Goal: Transaction & Acquisition: Purchase product/service

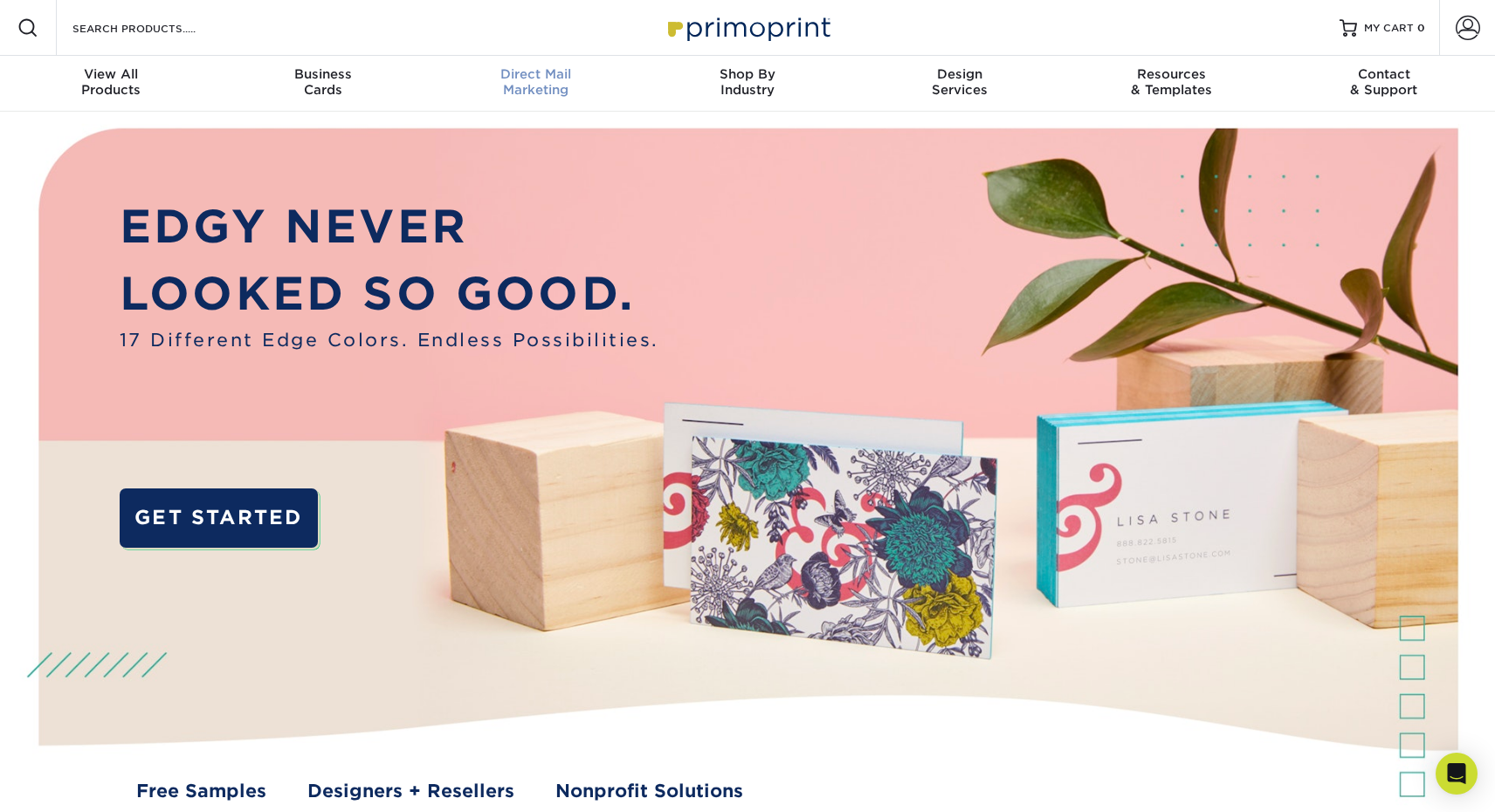
click at [517, 81] on span "Direct Mail" at bounding box center [536, 75] width 213 height 16
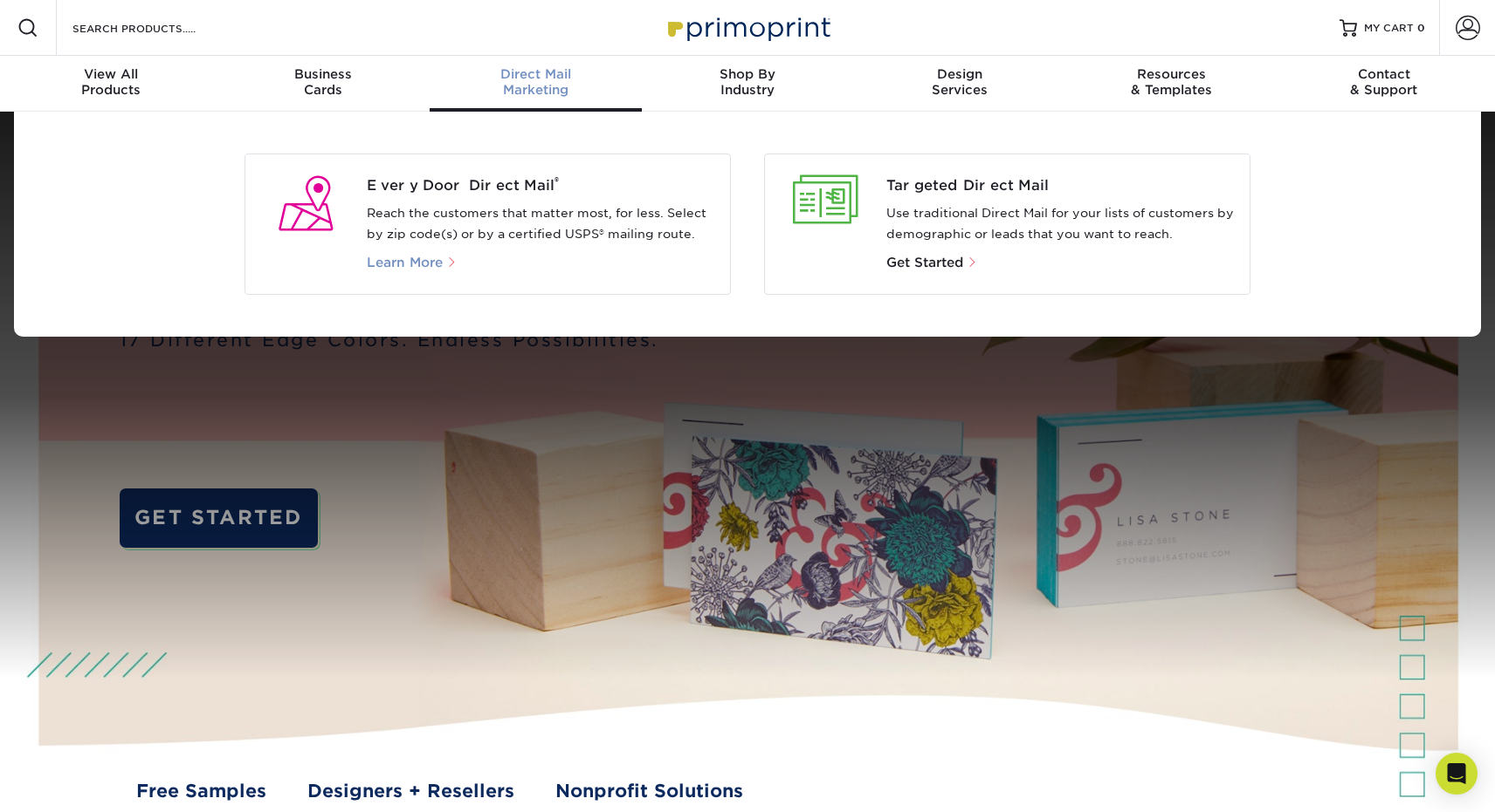
click at [424, 263] on span "Learn More" at bounding box center [405, 262] width 76 height 16
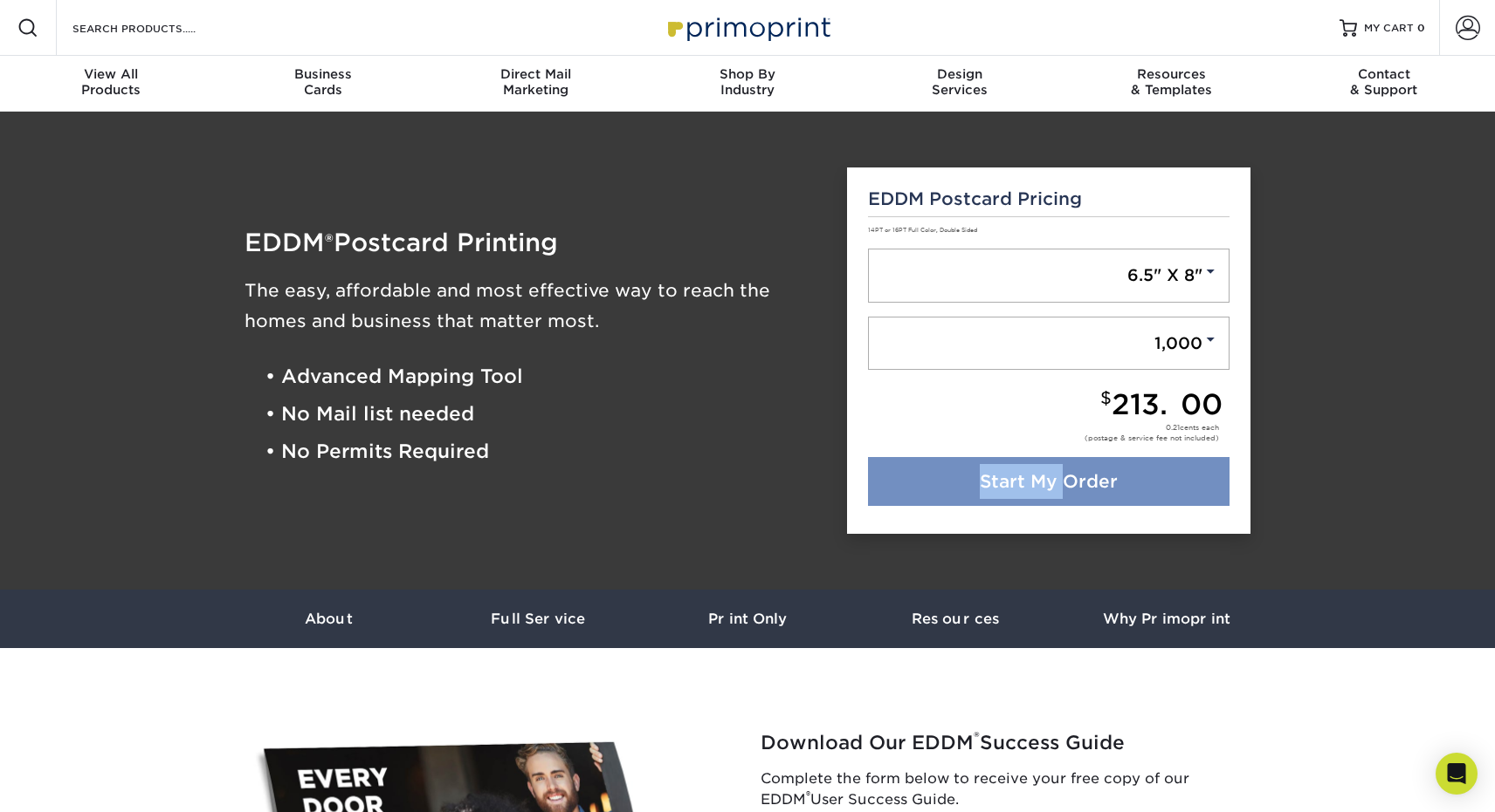
click at [1076, 460] on div "EDDM Postcard Pricing 14PT or 16PT Full Color, Double Sided 6.5" X 8" 6.5" X 8"…" at bounding box center [1049, 351] width 404 height 368
click at [1057, 474] on link "Start My Order" at bounding box center [1049, 482] width 363 height 49
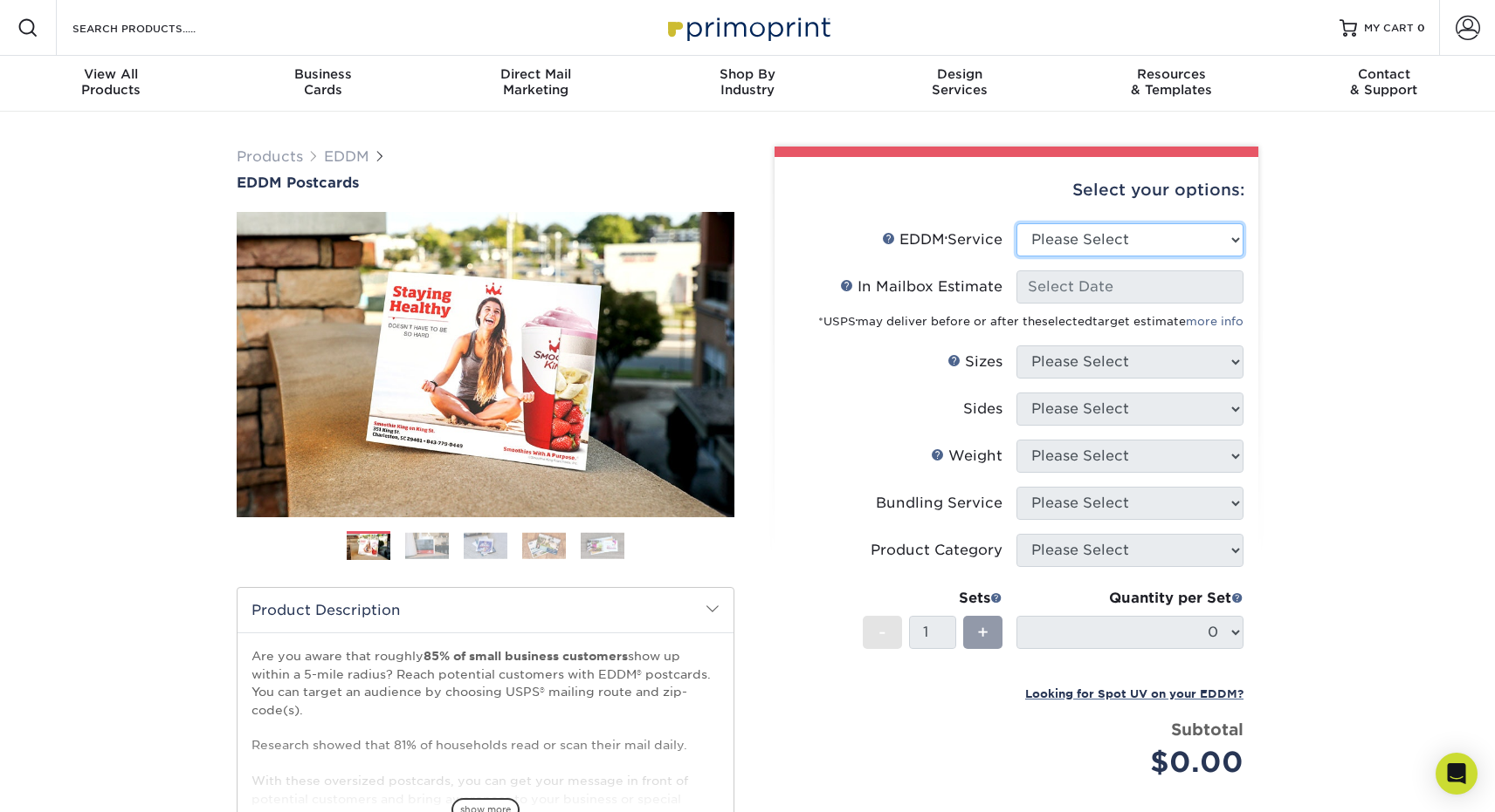
select select "full_service"
select select "-1"
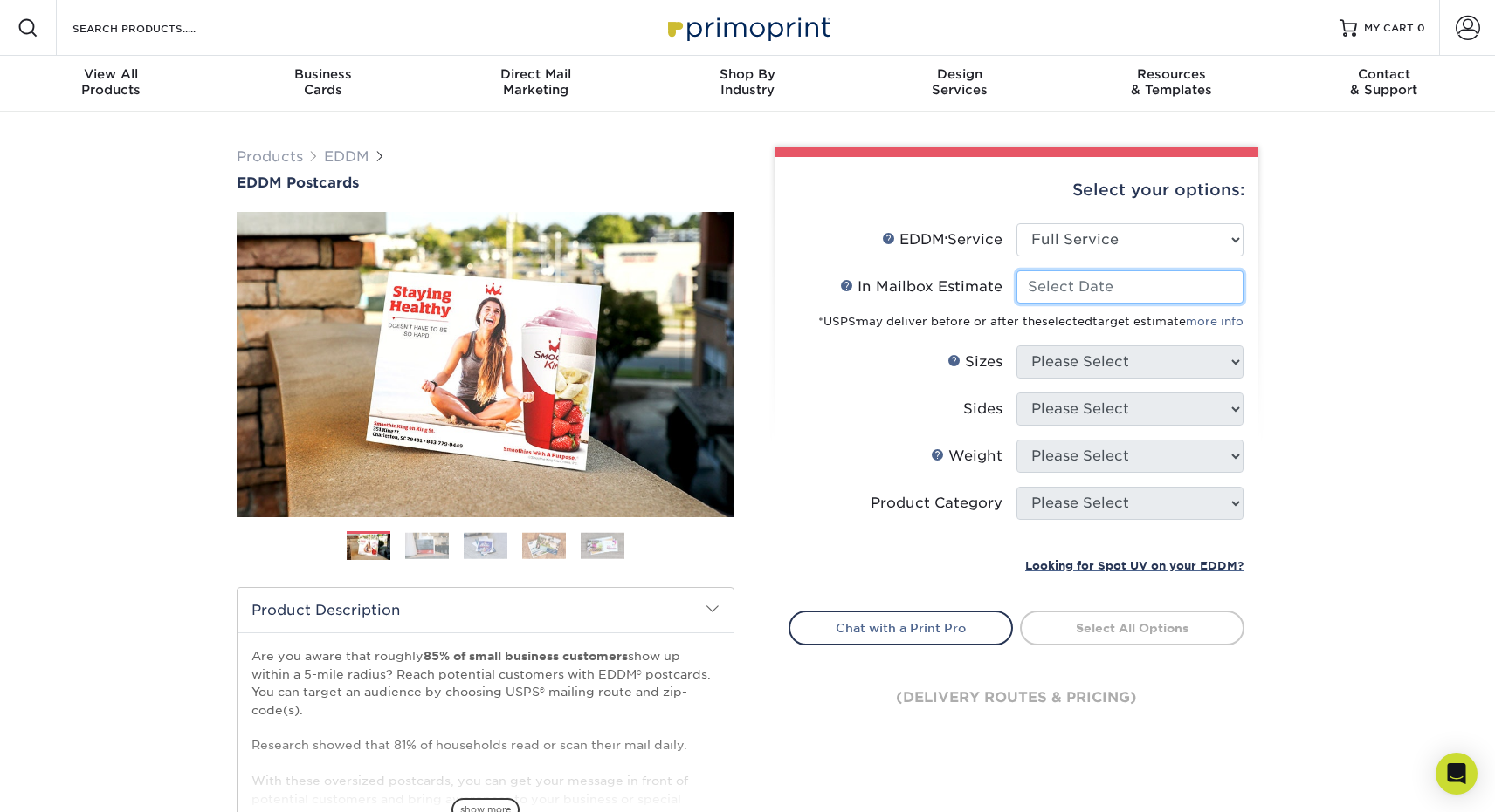
click at [1066, 278] on input "In Mailbox Estimate Help In Mailbox Estimate" at bounding box center [1130, 287] width 227 height 33
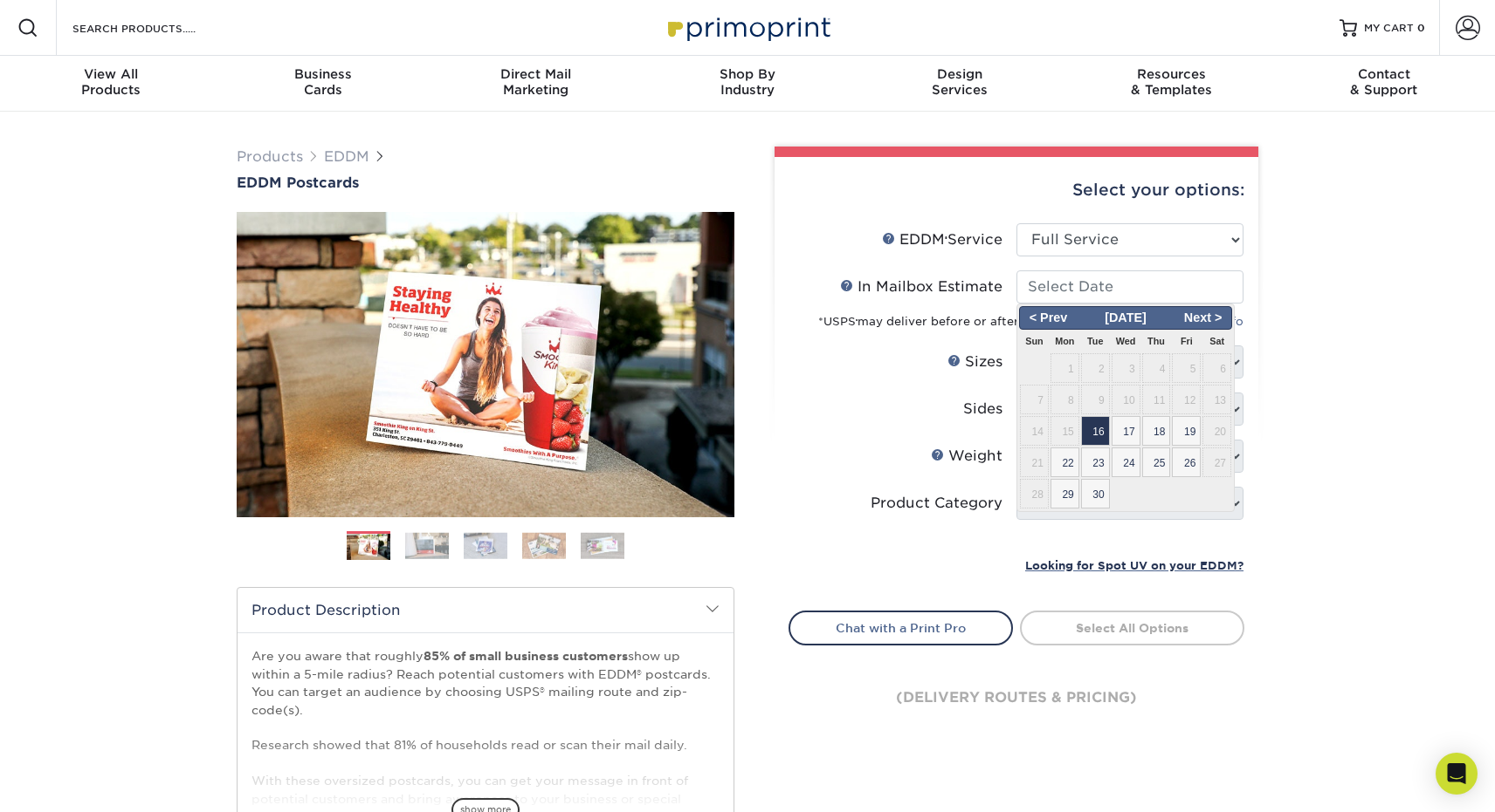
click at [1106, 433] on span "16" at bounding box center [1095, 431] width 29 height 30
type input "2025-09-16"
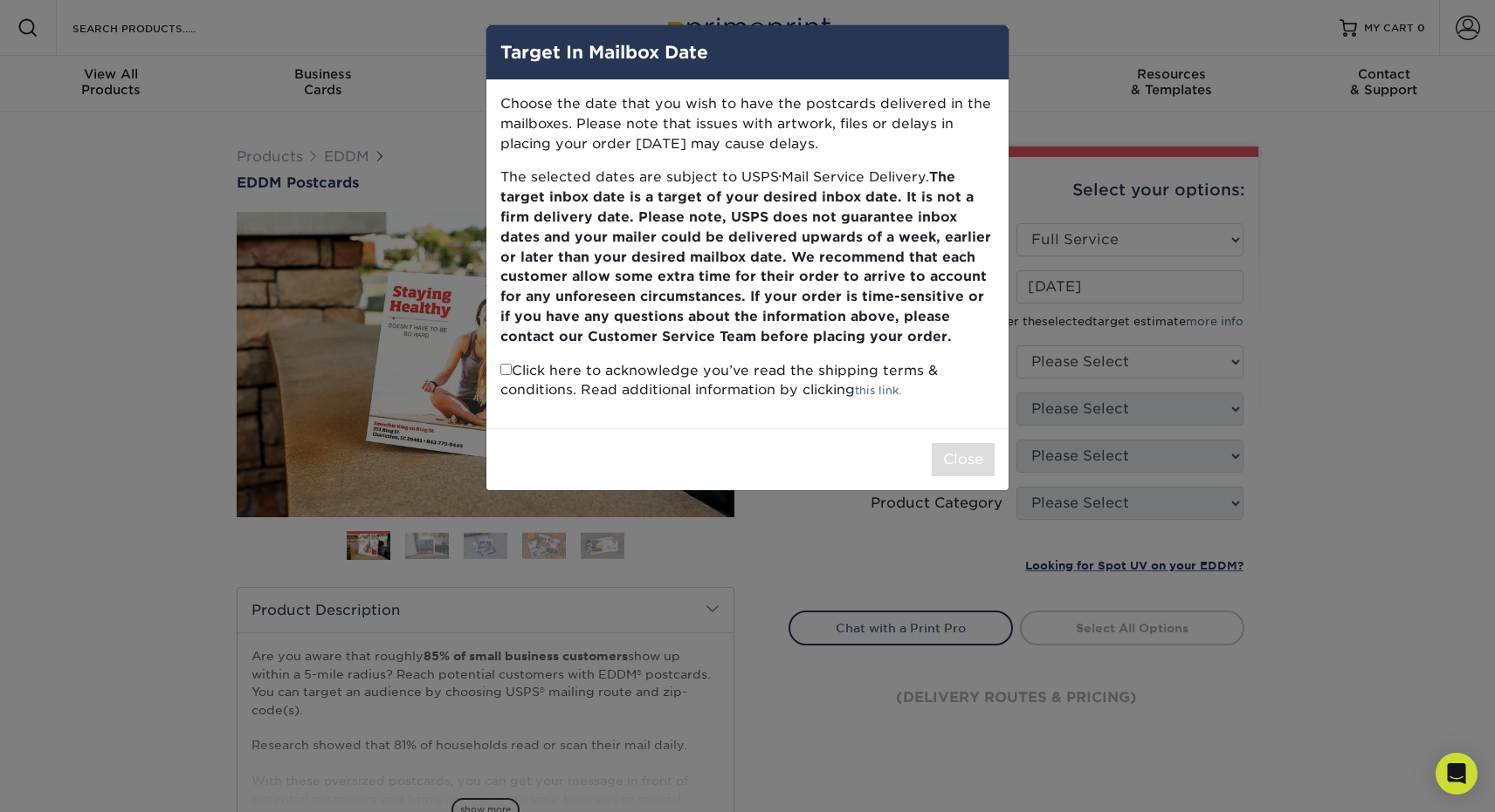
click at [512, 365] on p "Click here to acknowledge you’ve read the shipping terms & conditions. Read add…" at bounding box center [748, 382] width 495 height 40
click at [509, 364] on p "Click here to acknowledge you’ve read the shipping terms & conditions. Read add…" at bounding box center [748, 382] width 495 height 40
click at [503, 364] on input "checkbox" at bounding box center [506, 370] width 11 height 11
checkbox input "true"
click at [953, 451] on button "Close" at bounding box center [964, 460] width 63 height 33
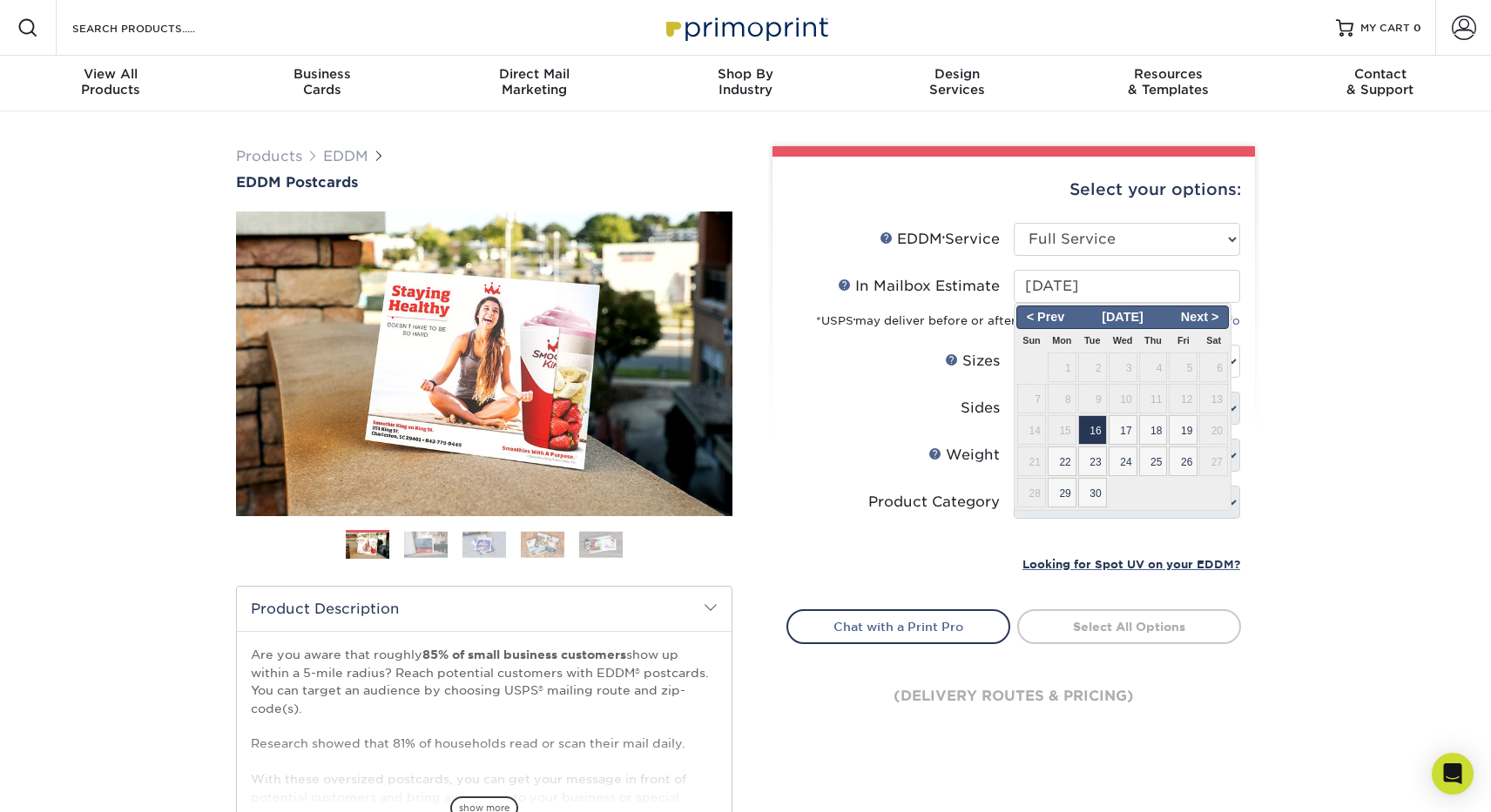
click at [1426, 611] on div "Products EDDM EDDM Postcards Previous Next" at bounding box center [746, 576] width 1491 height 930
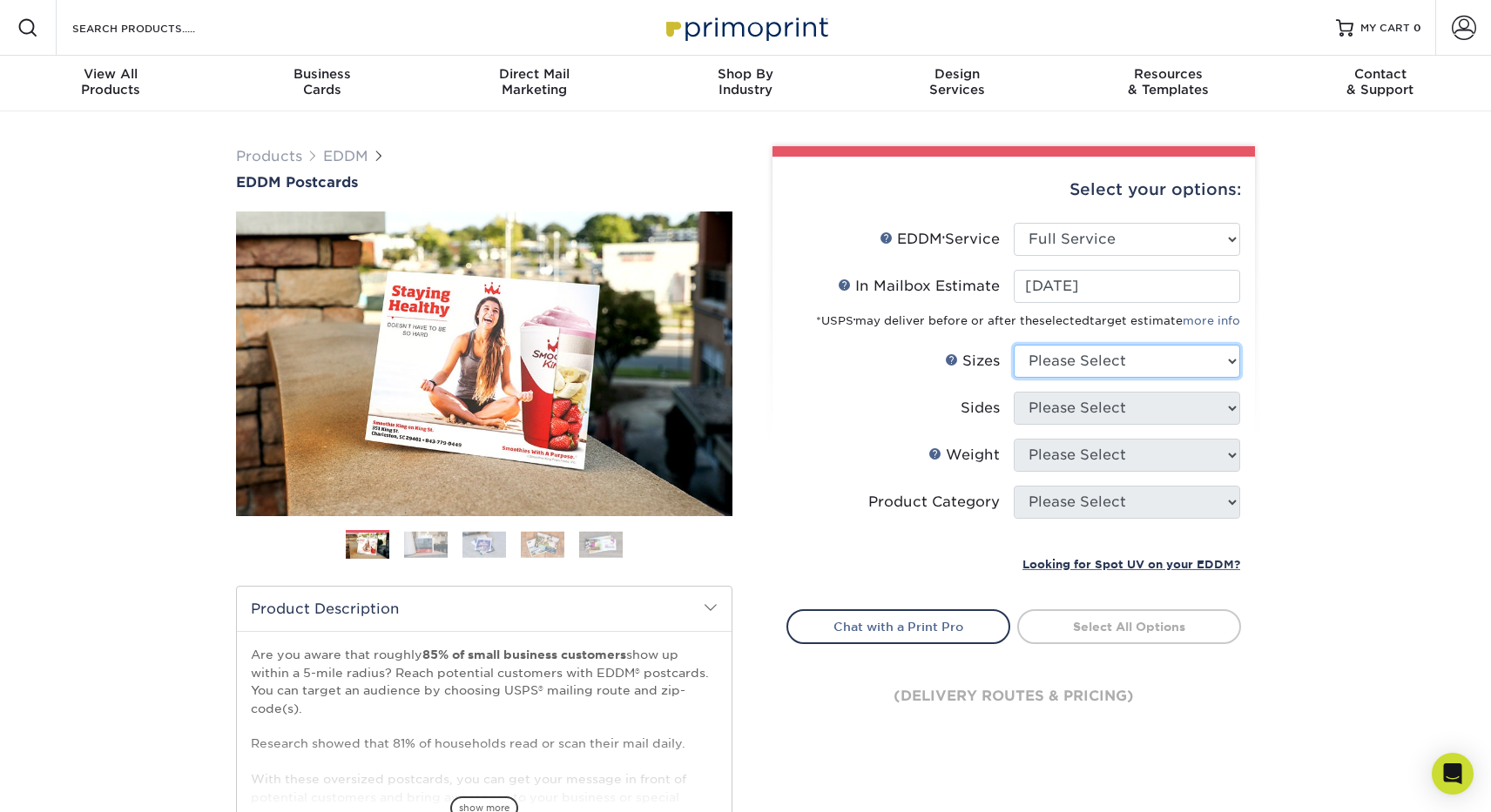
select select "6.50x8.00"
select select "13abbda7-1d64-4f25-8bb2-c179b224825d"
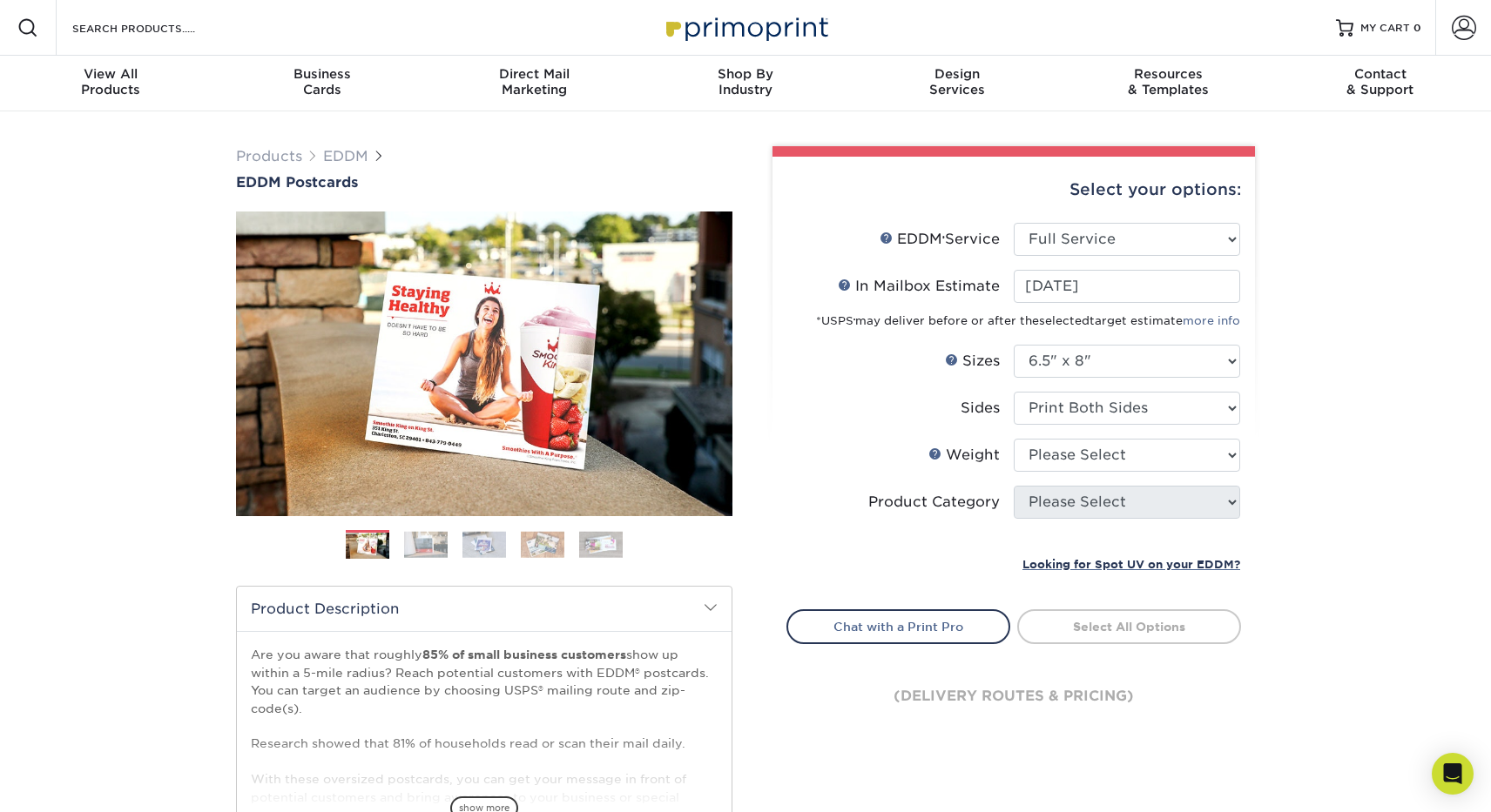
click at [1079, 437] on li "Sides Please Select Print Both Sides Print Front Only" at bounding box center [1014, 415] width 453 height 47
select select "16PT"
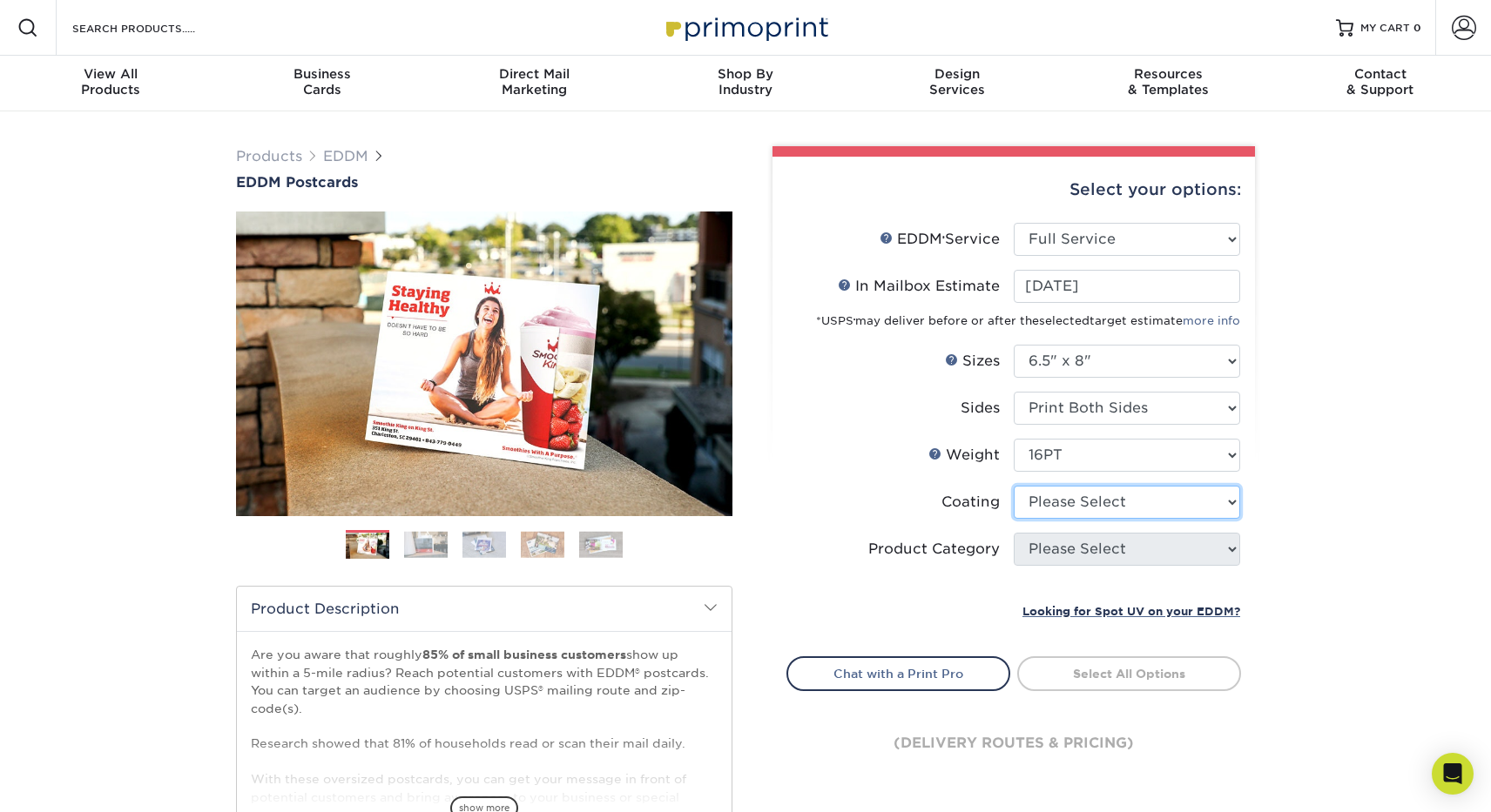
select select "121bb7b5-3b4d-429f-bd8d-bbf80e953313"
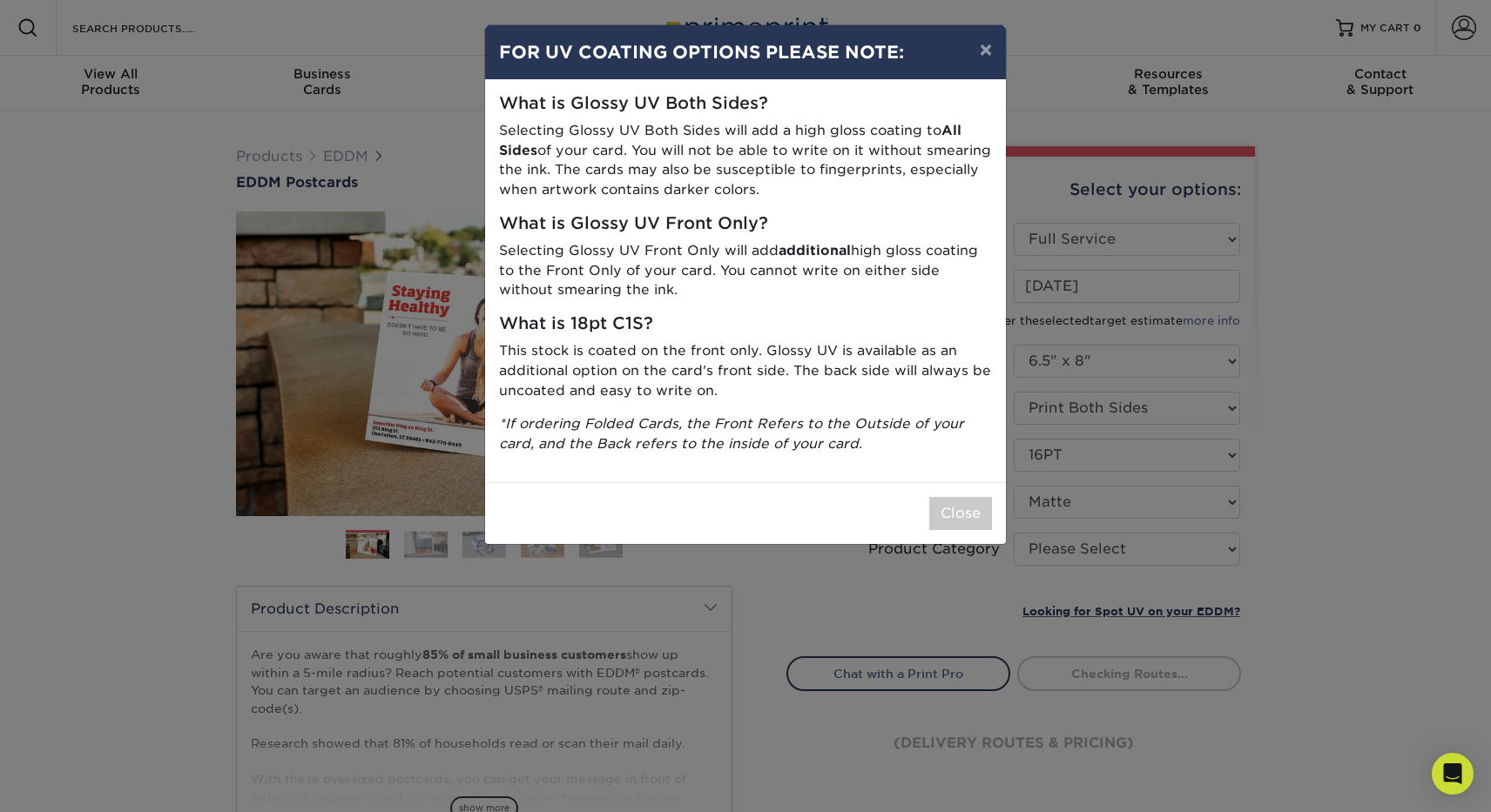
click at [1076, 538] on div "× FOR UV COATING OPTIONS PLEASE NOTE: What is Glossy UV Both Sides? Selecting G…" at bounding box center [746, 406] width 1491 height 812
click at [950, 501] on button "Close" at bounding box center [961, 514] width 63 height 33
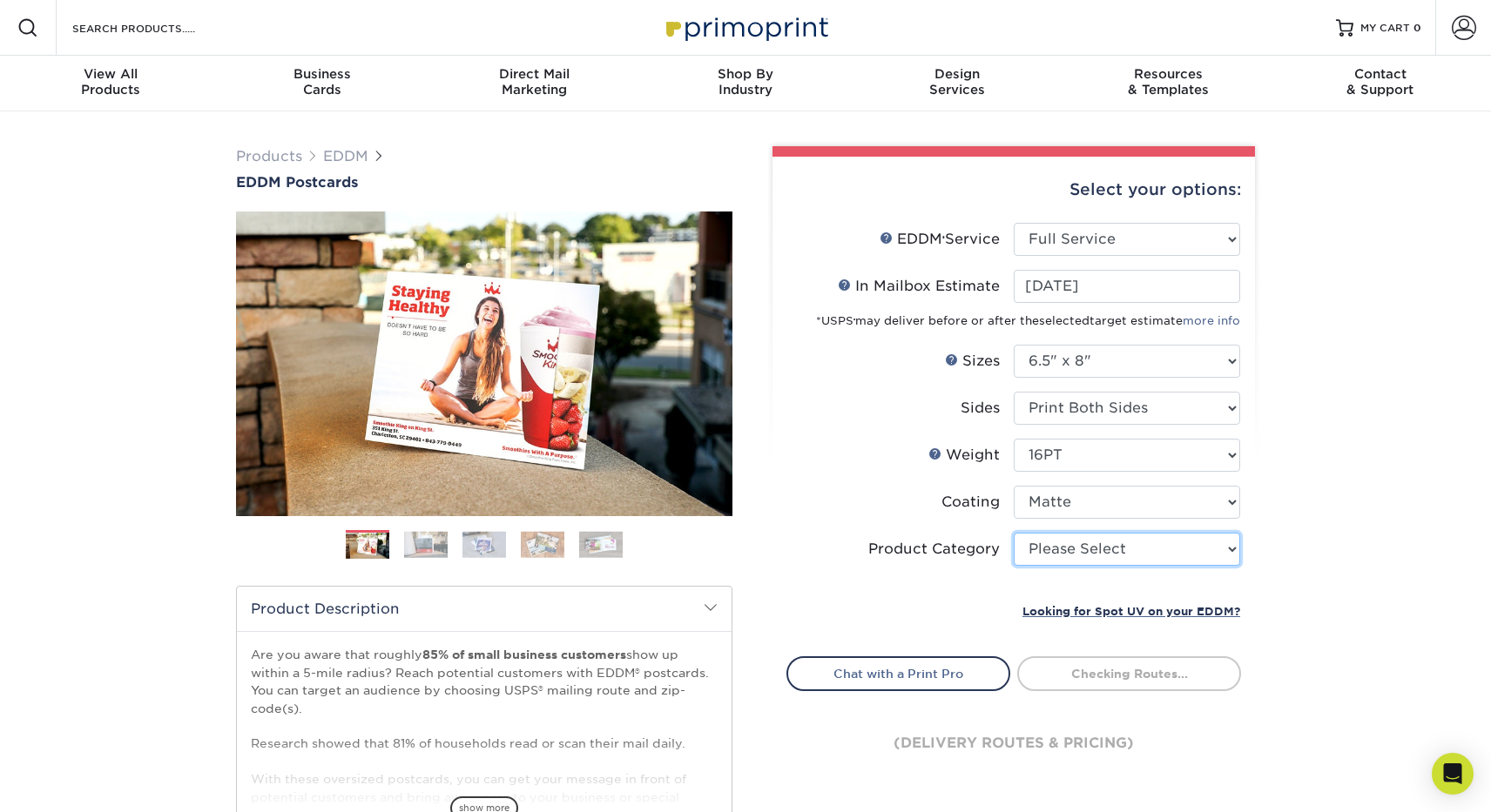
select select "9b7272e0-d6c8-4c3c-8e97-d3a1bcdab858"
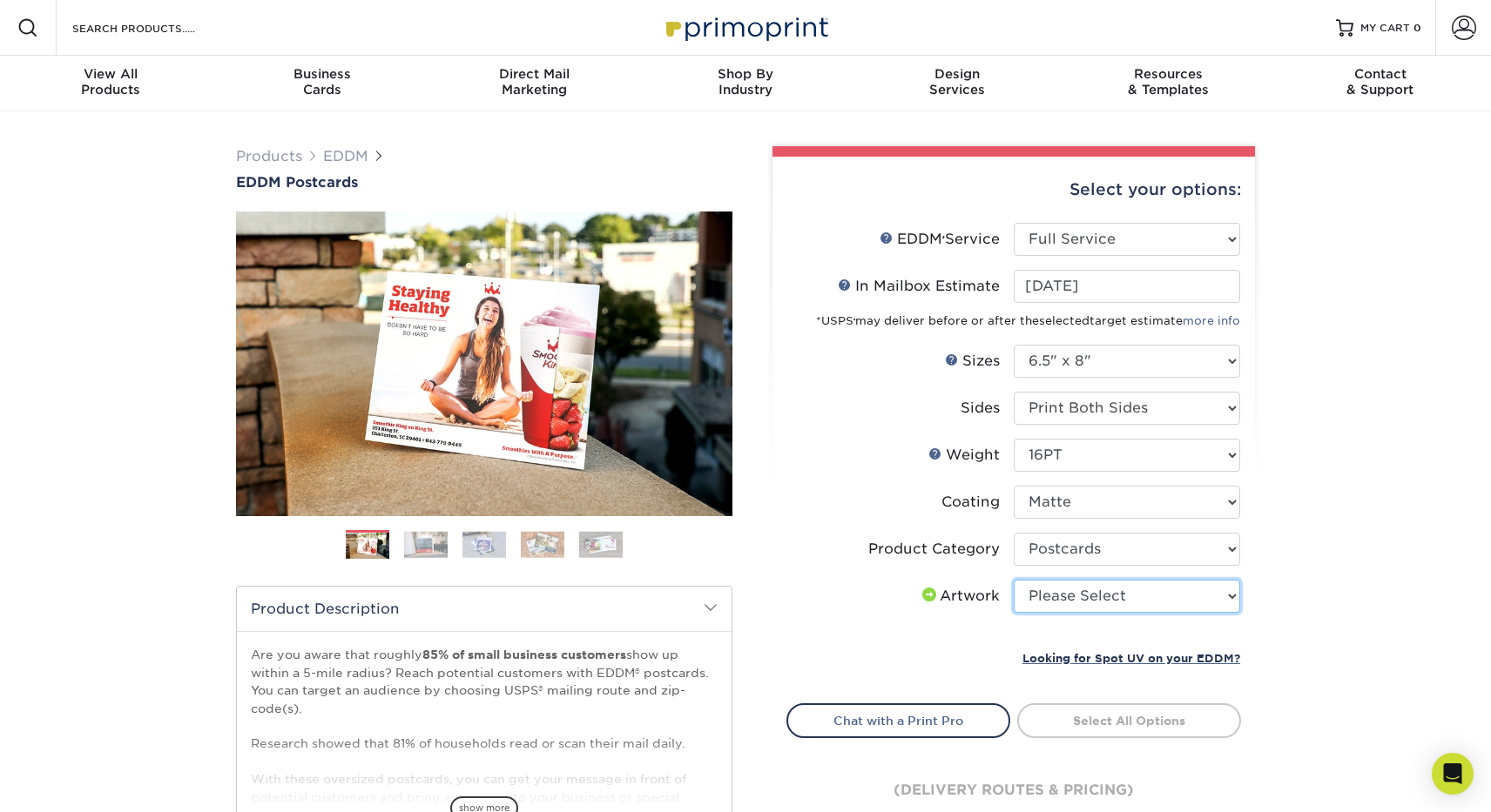
select select "upload"
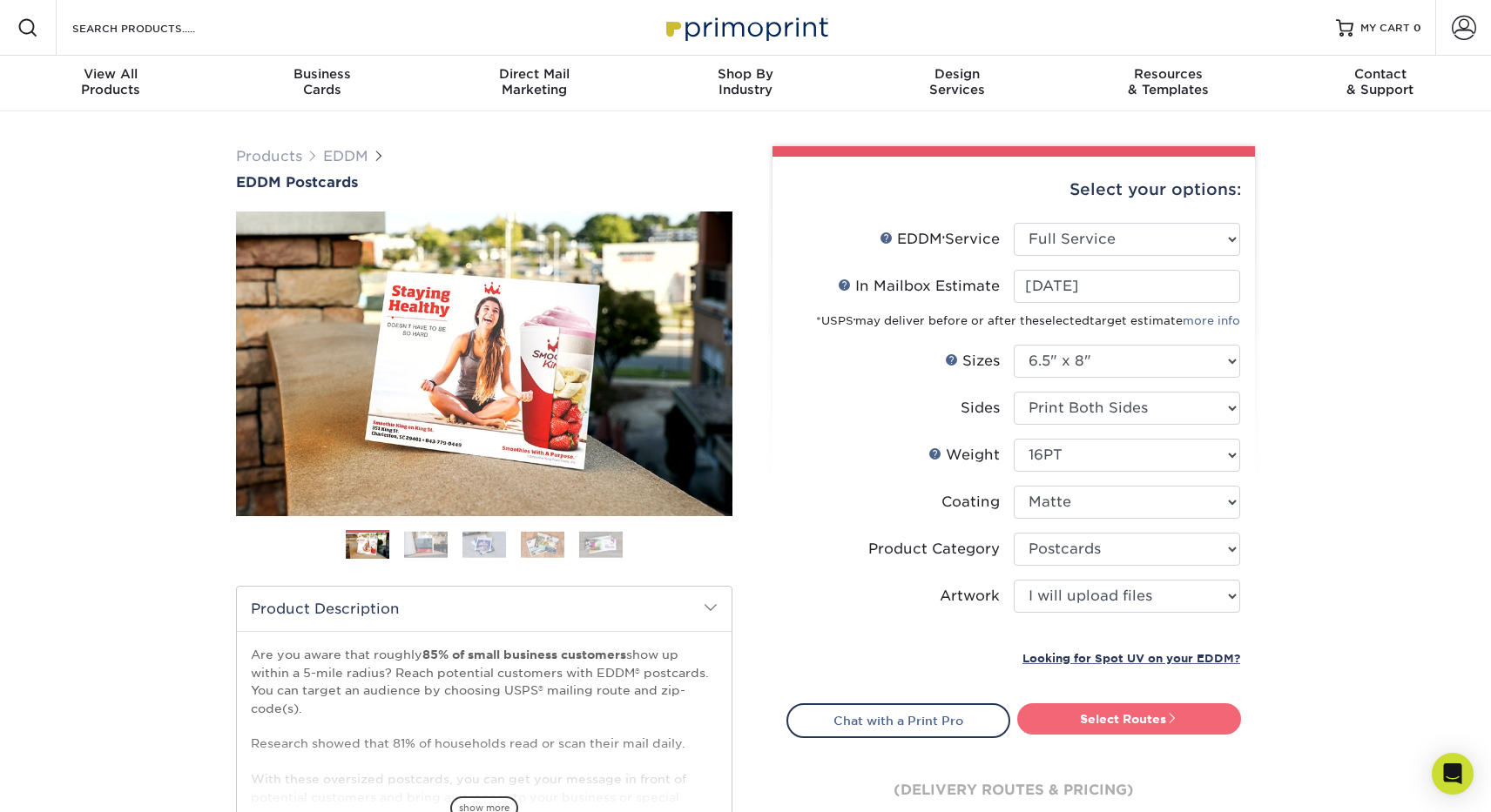
click at [1088, 710] on link "Select Routes" at bounding box center [1128, 719] width 223 height 32
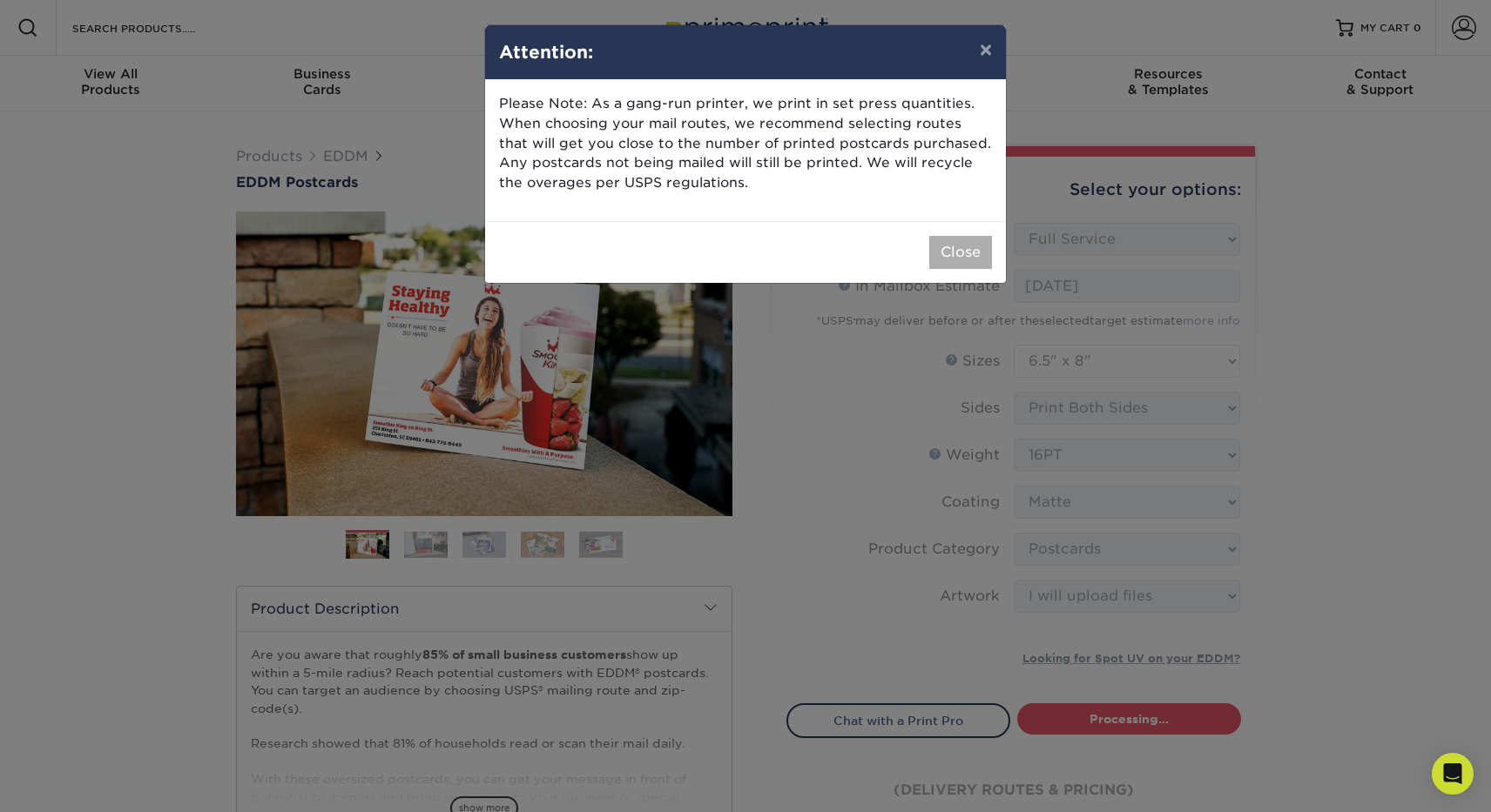
click at [961, 244] on button "Close" at bounding box center [961, 252] width 63 height 33
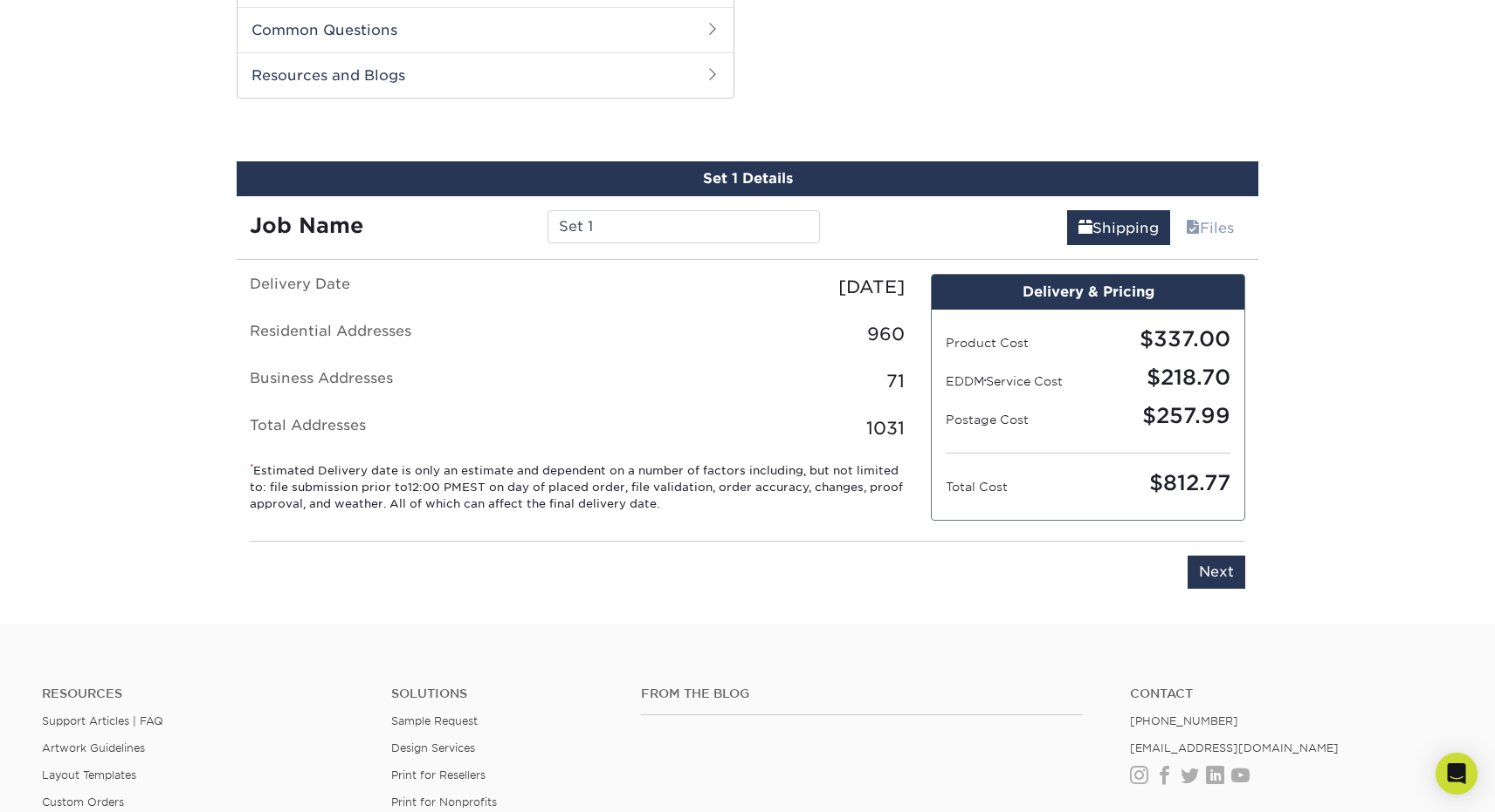
scroll to position [887, 0]
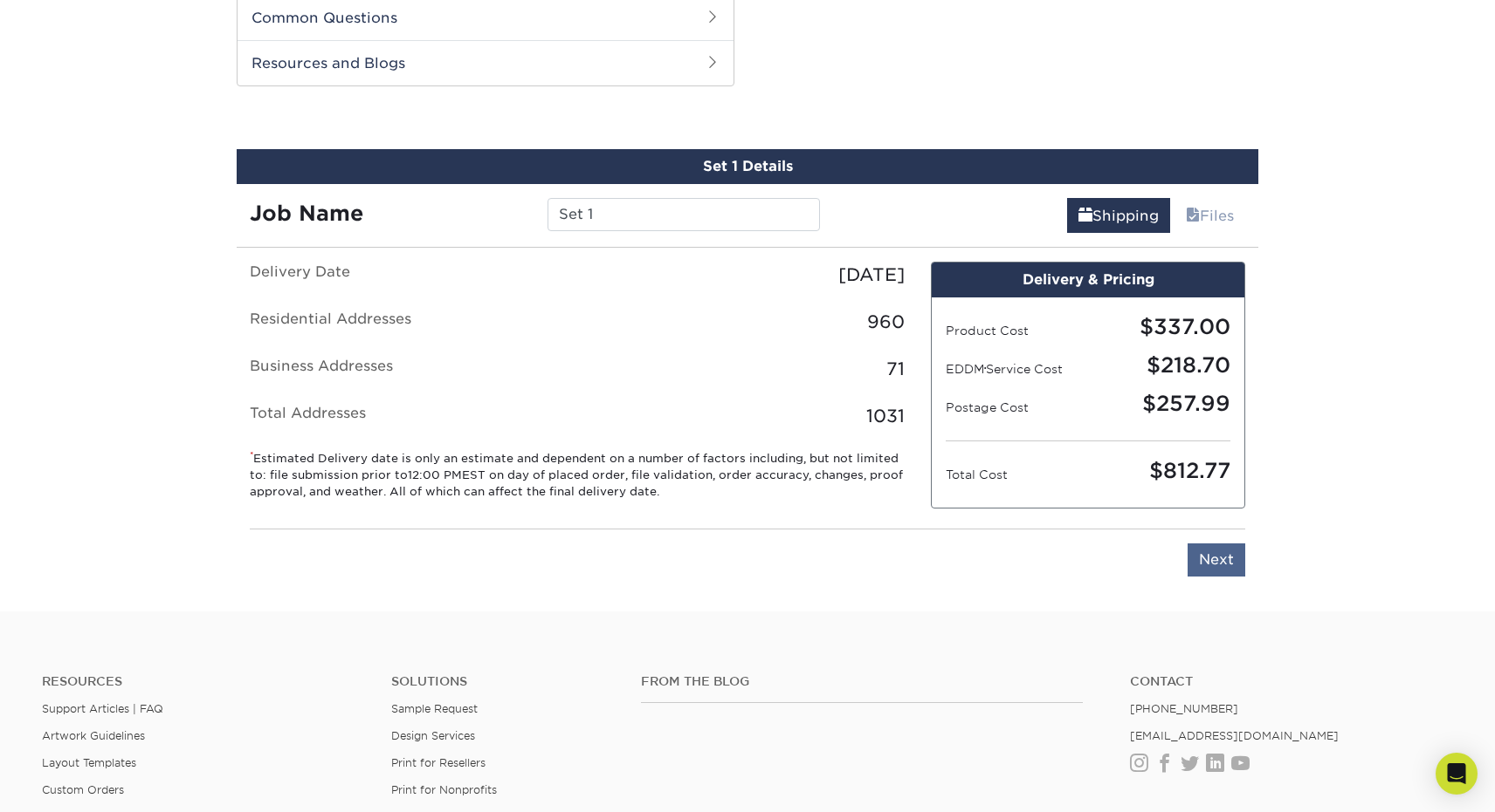
click at [1199, 567] on input "Next" at bounding box center [1217, 560] width 58 height 33
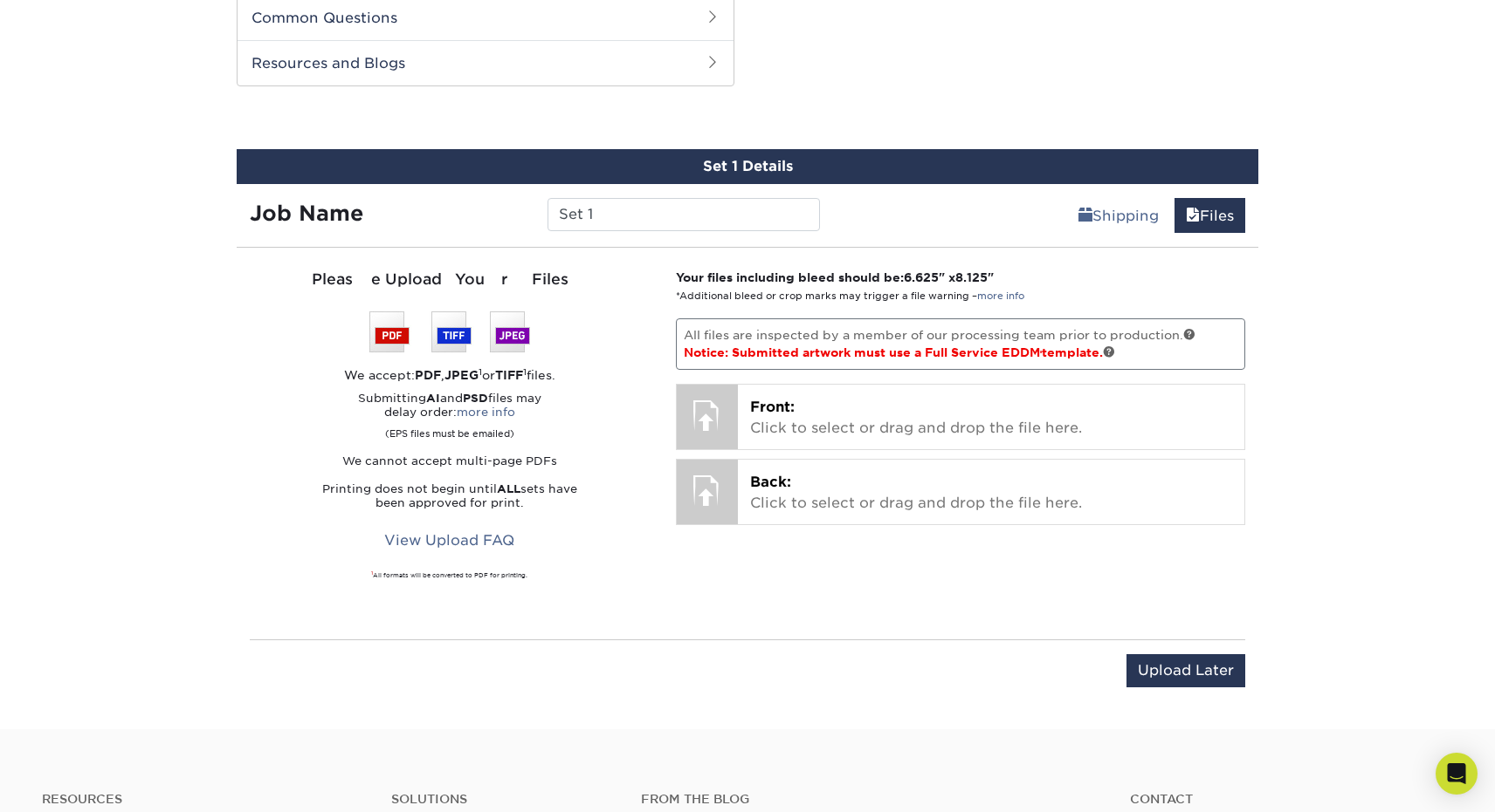
click at [1161, 643] on div "Upload Later Save & Continue Continue" at bounding box center [747, 674] width 995 height 69
click at [1161, 665] on div "Upload Later Save & Continue Continue" at bounding box center [747, 674] width 995 height 69
click at [1217, 673] on input "Upload Later" at bounding box center [1185, 672] width 119 height 33
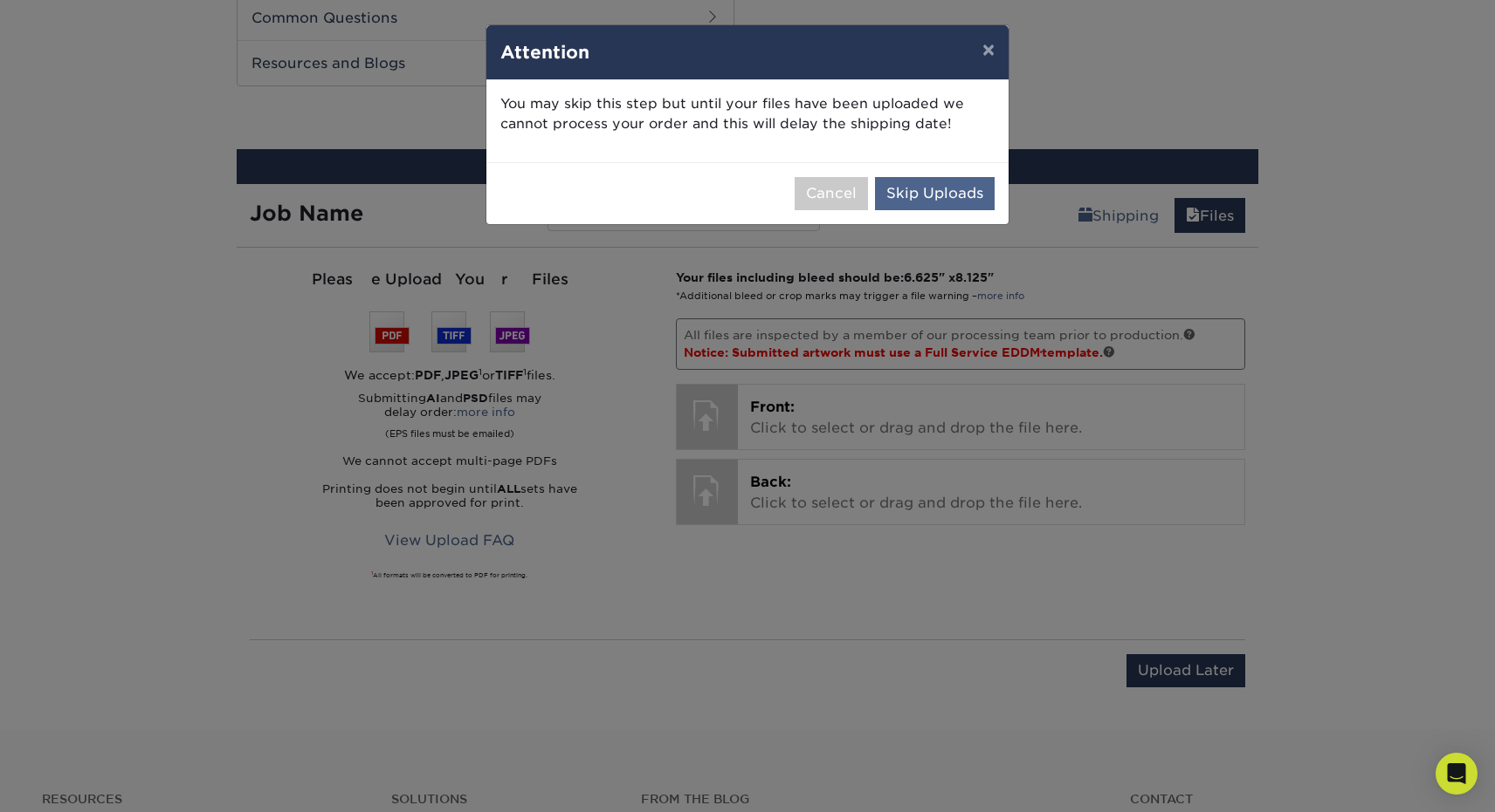
click at [950, 200] on button "Skip Uploads" at bounding box center [935, 194] width 119 height 33
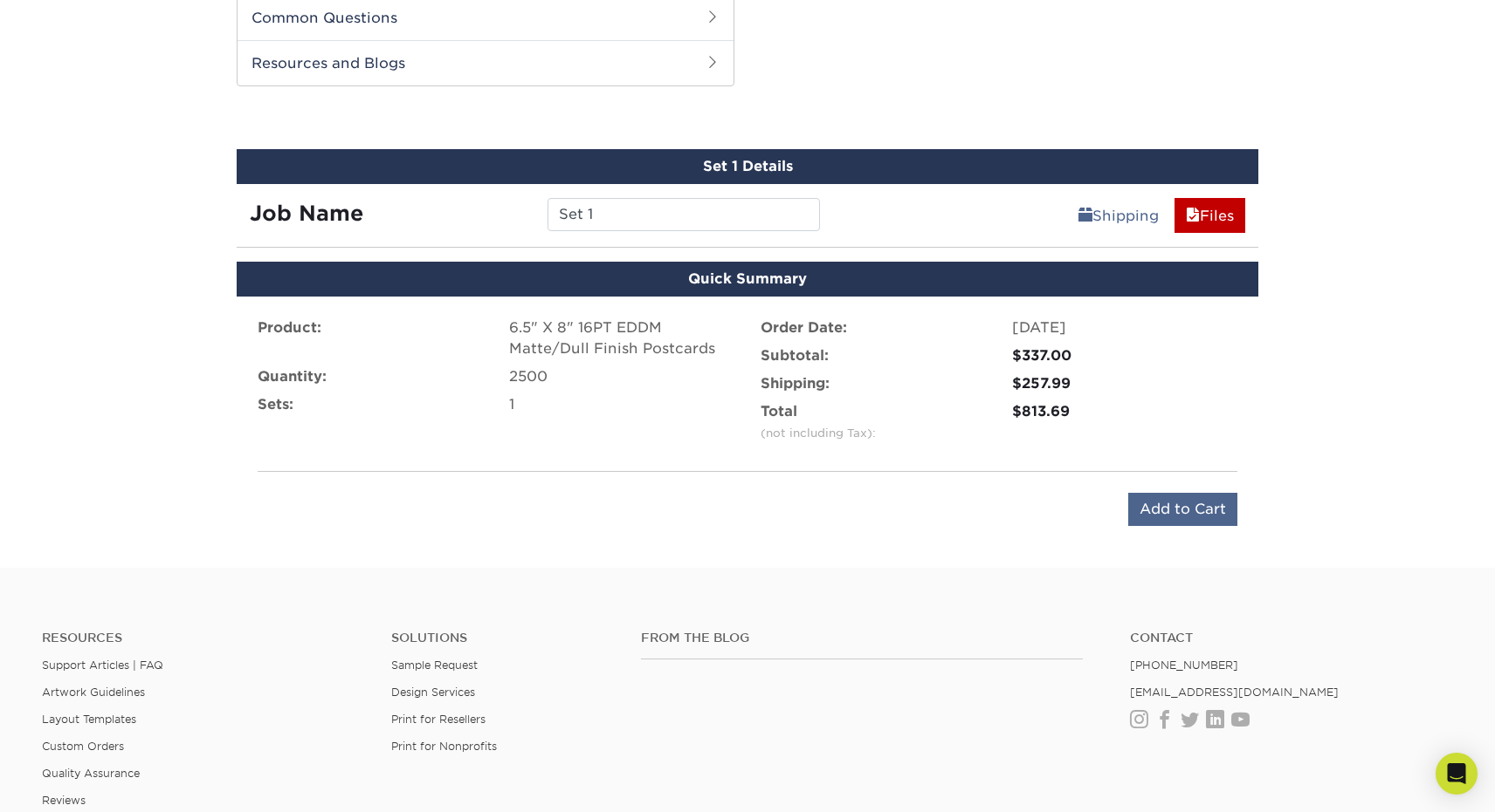
click at [1195, 517] on input "Add to Cart" at bounding box center [1182, 510] width 109 height 33
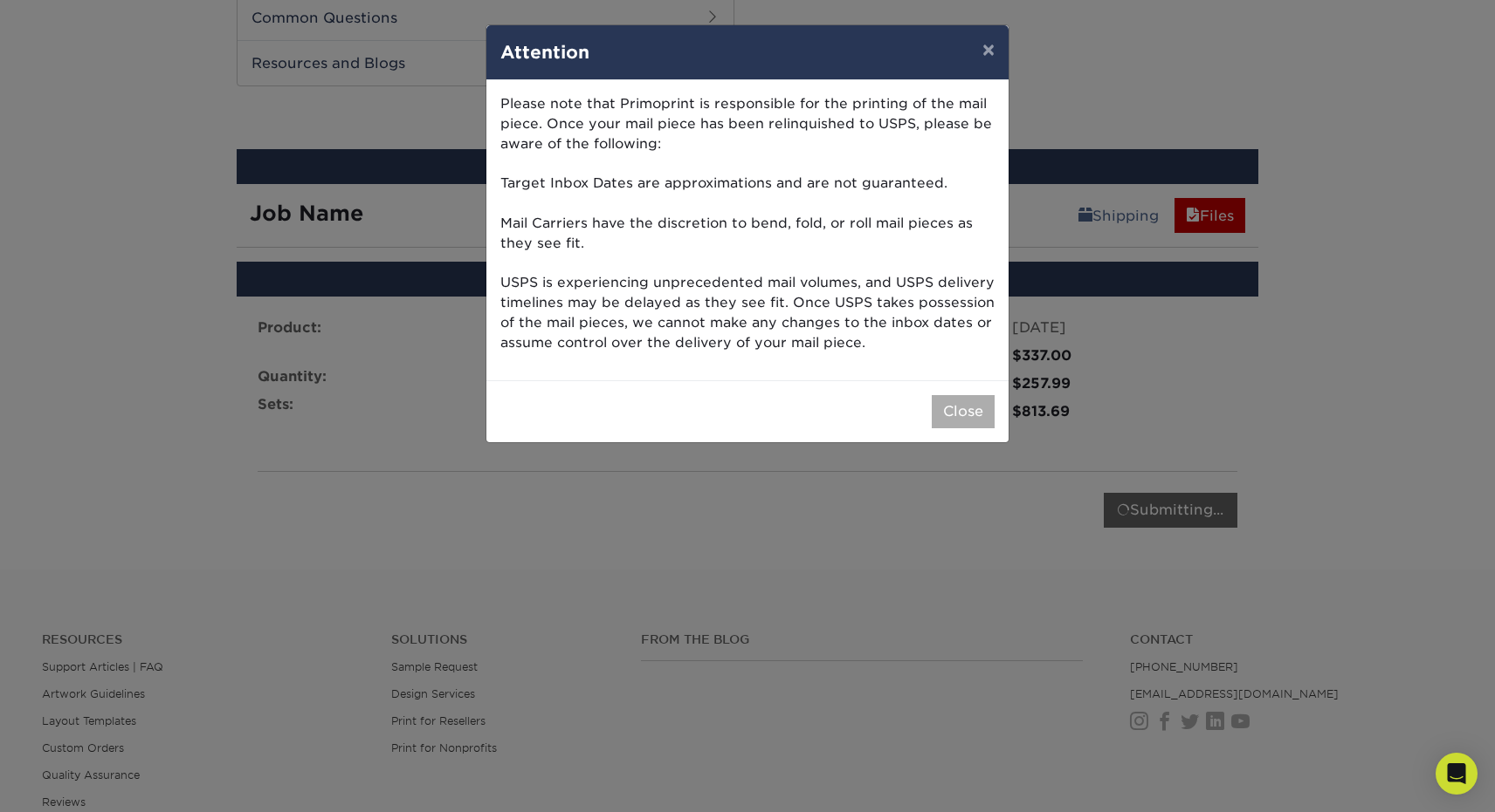
click at [968, 404] on button "Close" at bounding box center [964, 412] width 63 height 33
